Goal: Task Accomplishment & Management: Use online tool/utility

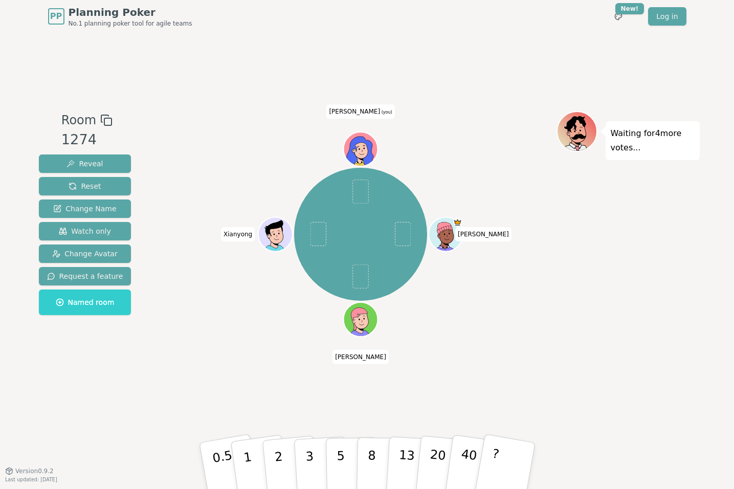
click at [356, 144] on icon at bounding box center [359, 152] width 27 height 30
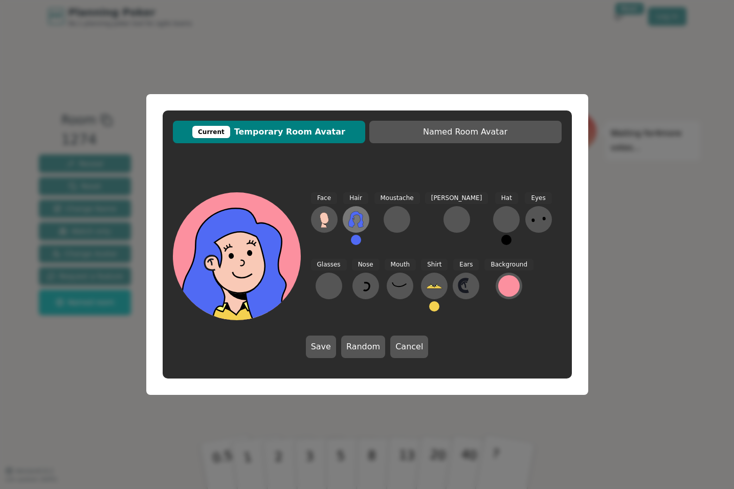
click at [361, 229] on button at bounding box center [356, 219] width 27 height 27
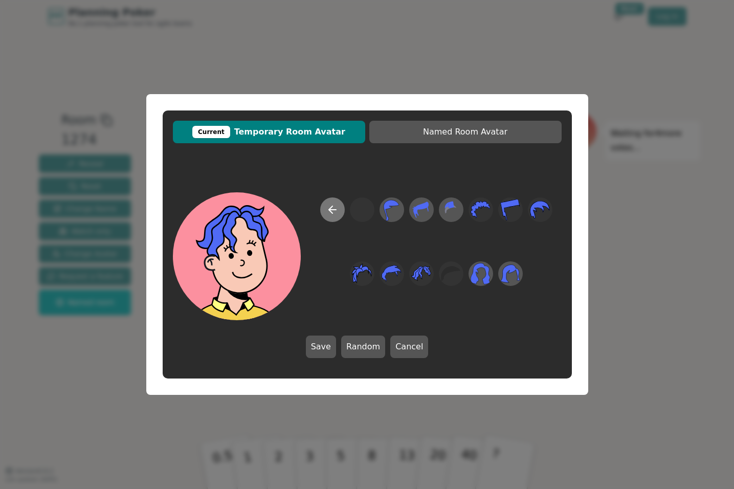
click at [339, 212] on button at bounding box center [332, 209] width 25 height 25
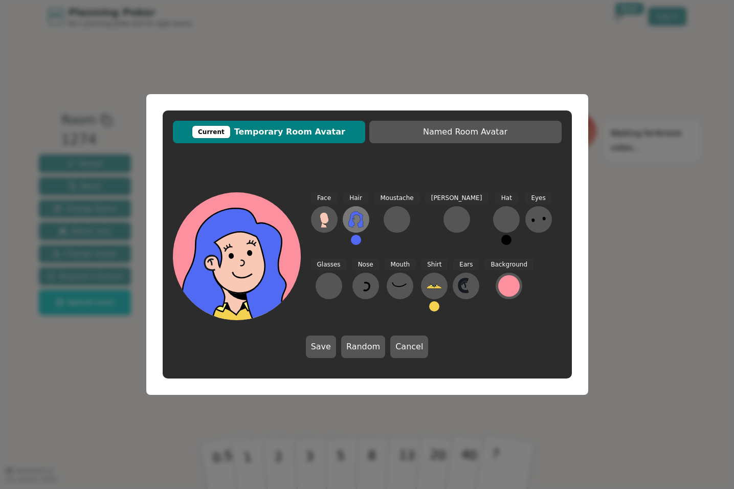
click at [360, 221] on icon at bounding box center [355, 219] width 15 height 16
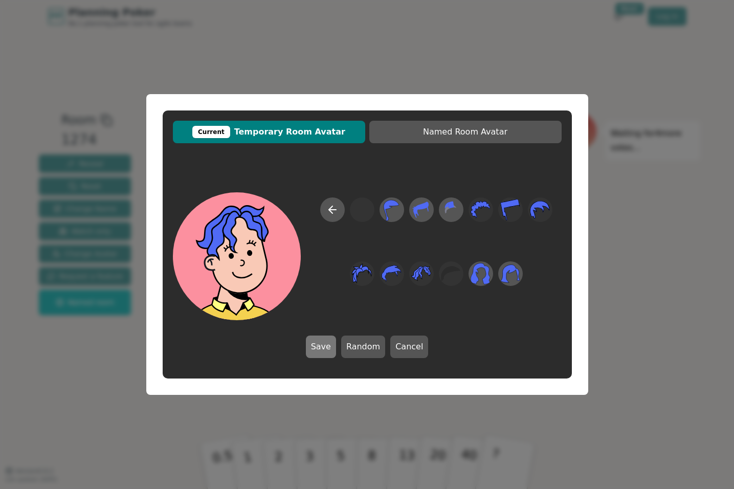
click at [326, 350] on button "Save" at bounding box center [321, 347] width 30 height 23
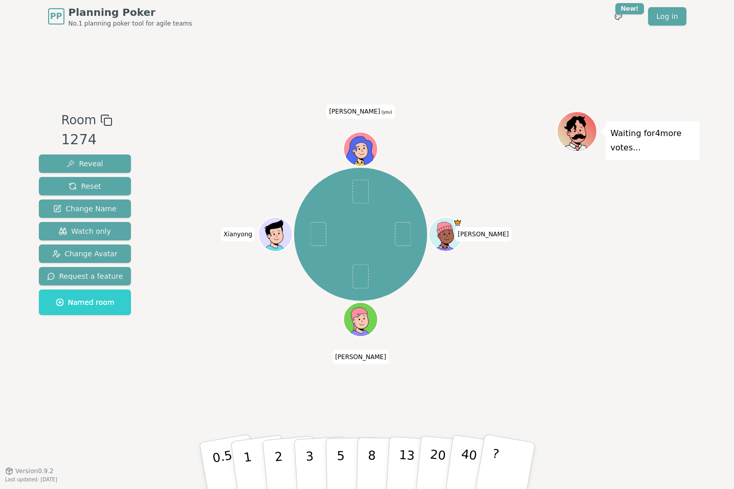
click at [366, 148] on icon at bounding box center [361, 149] width 33 height 4
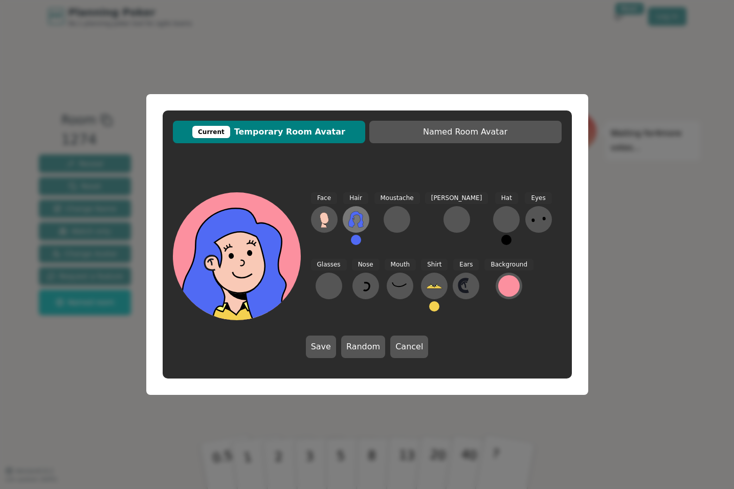
click at [360, 223] on icon at bounding box center [355, 219] width 15 height 16
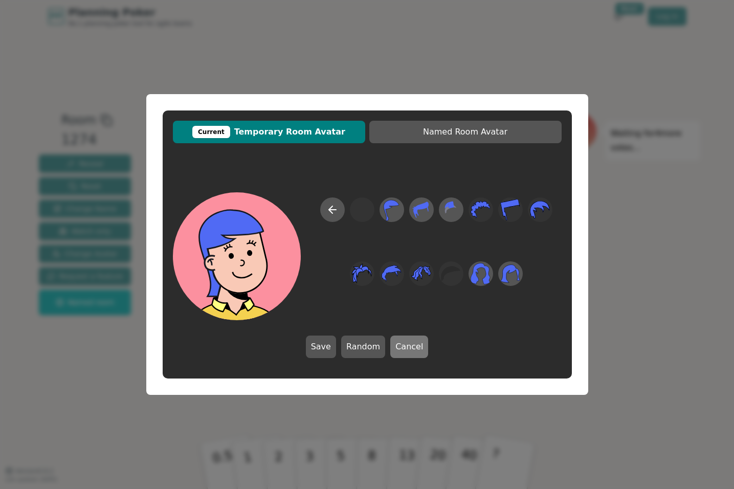
click at [420, 350] on button "Cancel" at bounding box center [409, 347] width 38 height 23
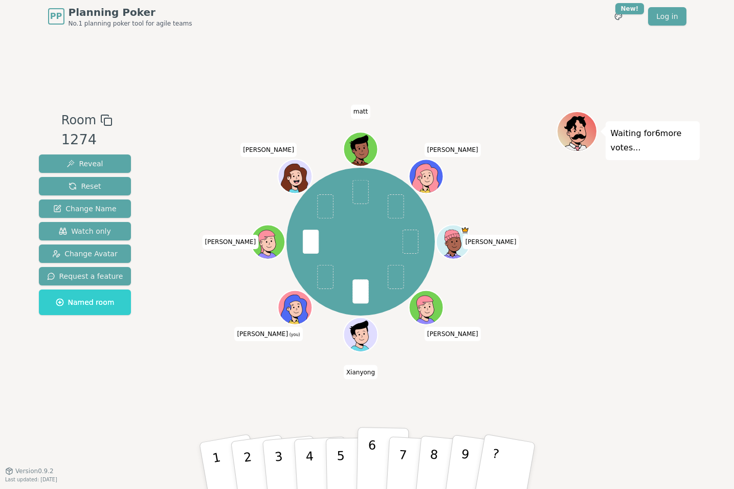
click at [379, 458] on button "6" at bounding box center [382, 466] width 53 height 78
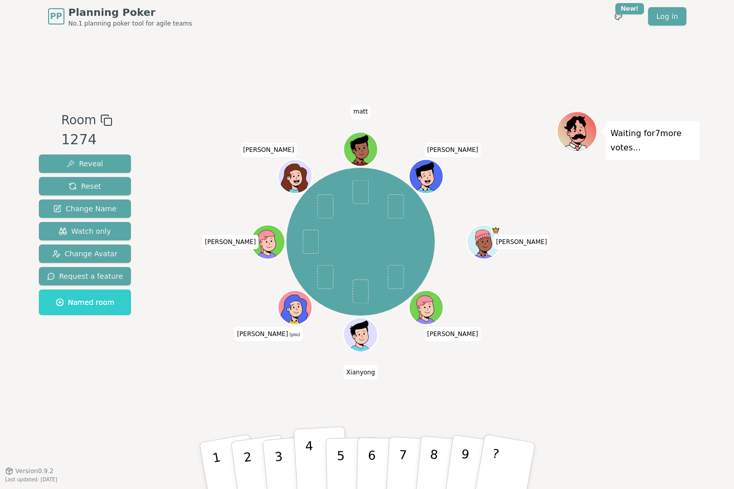
click at [315, 468] on button "4" at bounding box center [321, 466] width 56 height 80
